Goal: Task Accomplishment & Management: Manage account settings

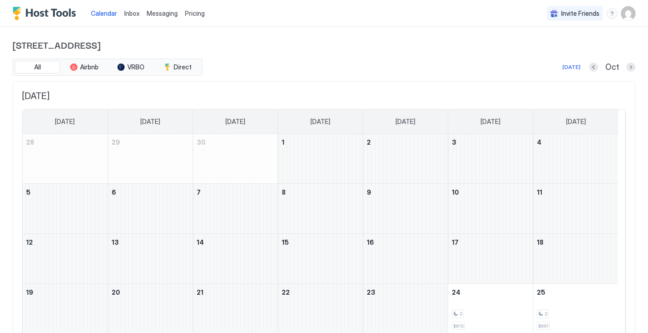
click at [624, 12] on img "User profile" at bounding box center [628, 13] width 14 height 14
click at [525, 52] on div "Settings" at bounding box center [534, 50] width 35 height 8
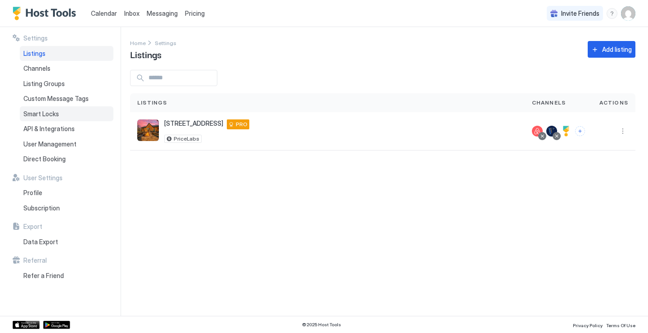
click at [53, 116] on span "Smart Locks" at bounding box center [41, 114] width 36 height 8
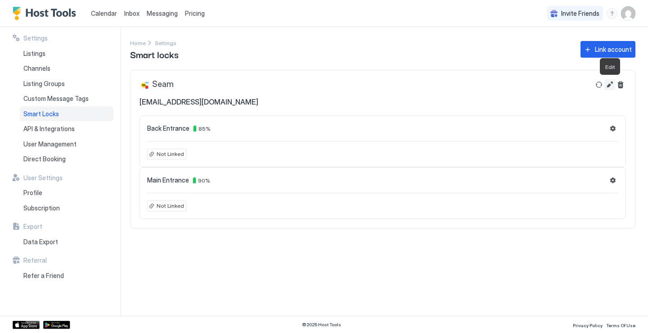
click at [609, 85] on button "Edit" at bounding box center [609, 84] width 11 height 11
